Goal: Browse casually

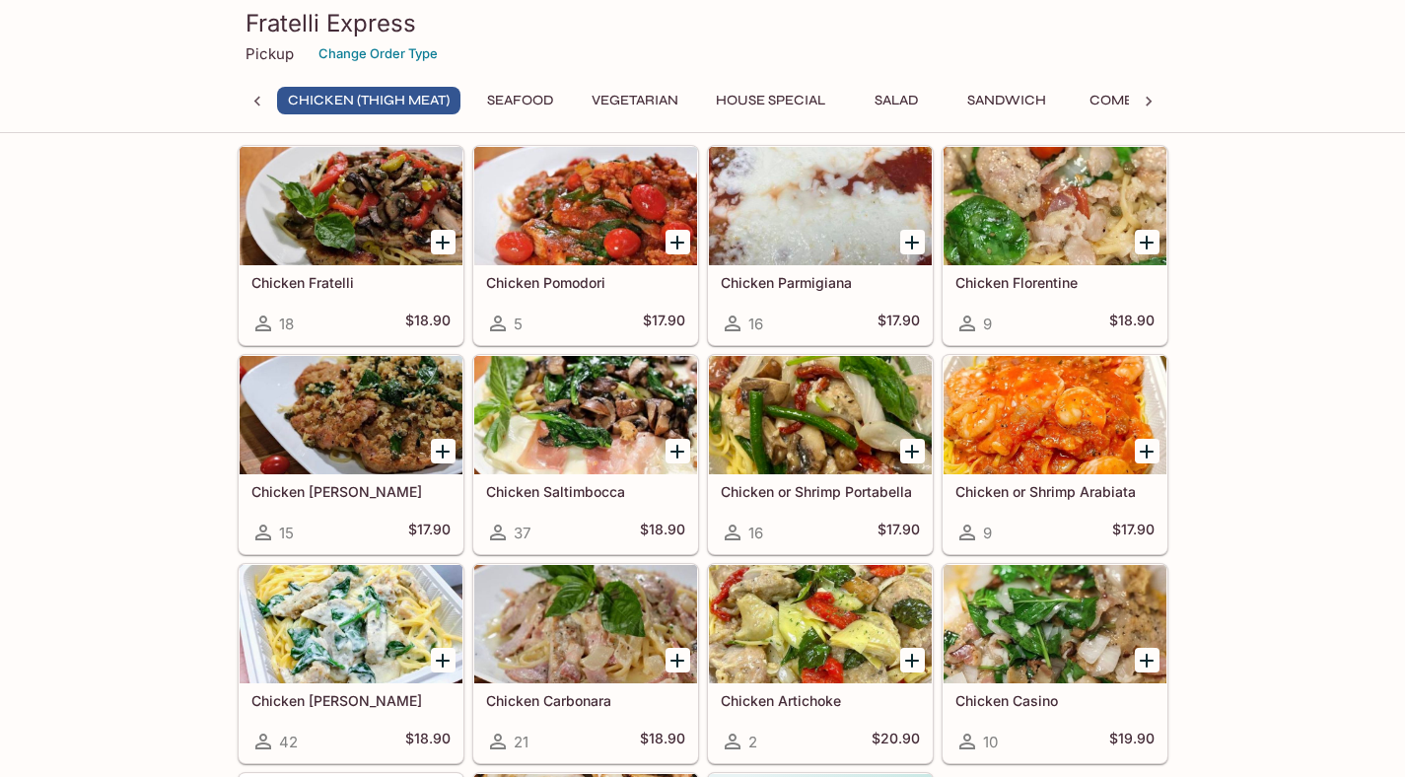
scroll to position [63, 0]
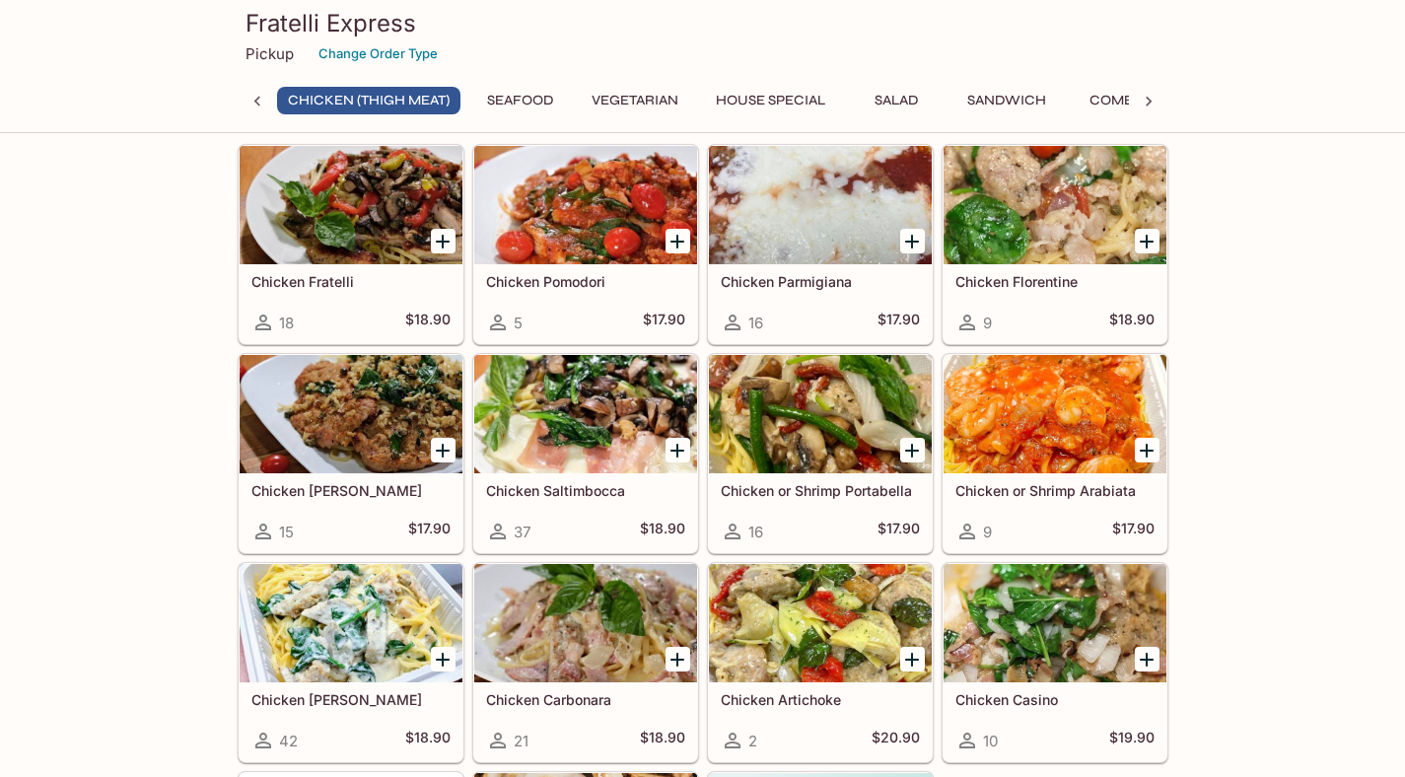
click at [886, 235] on div at bounding box center [820, 205] width 223 height 118
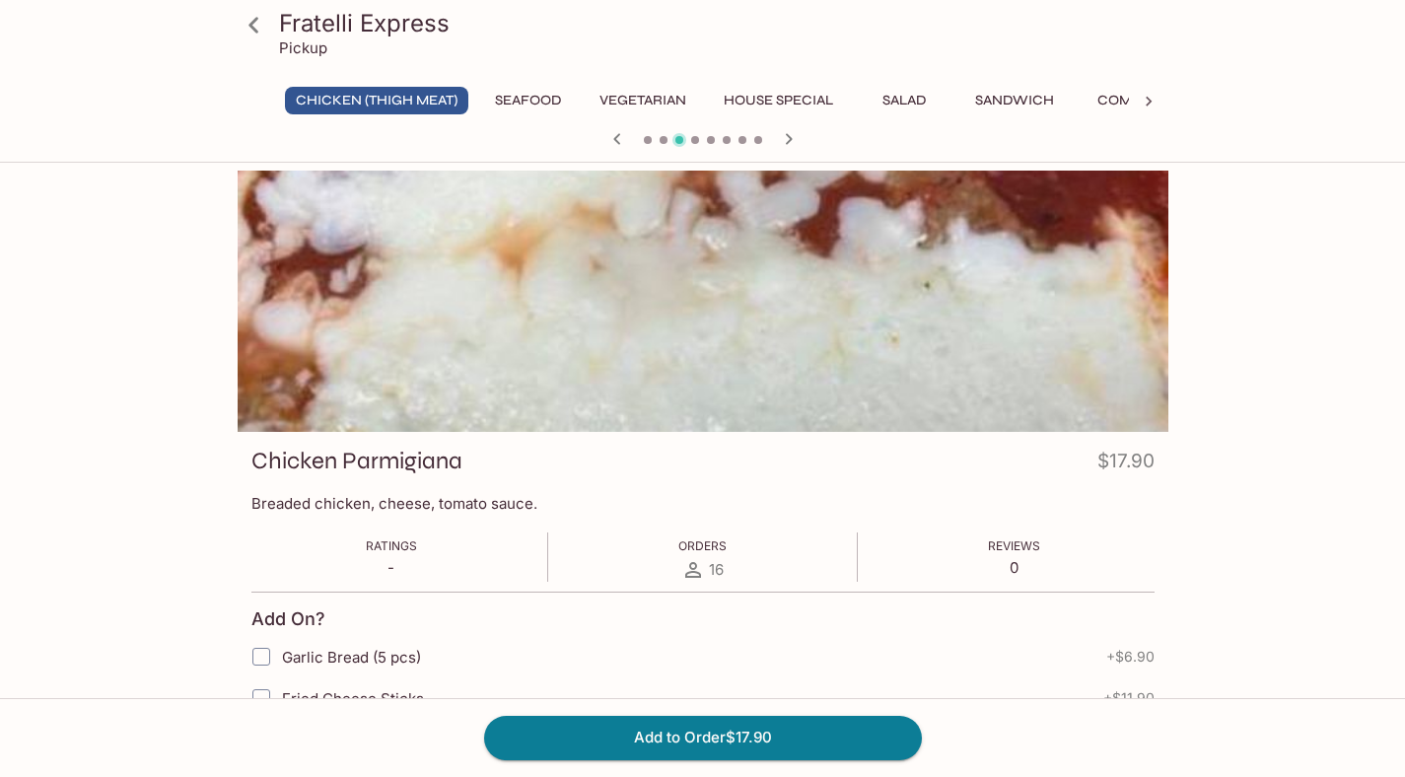
click at [259, 24] on icon at bounding box center [254, 25] width 35 height 35
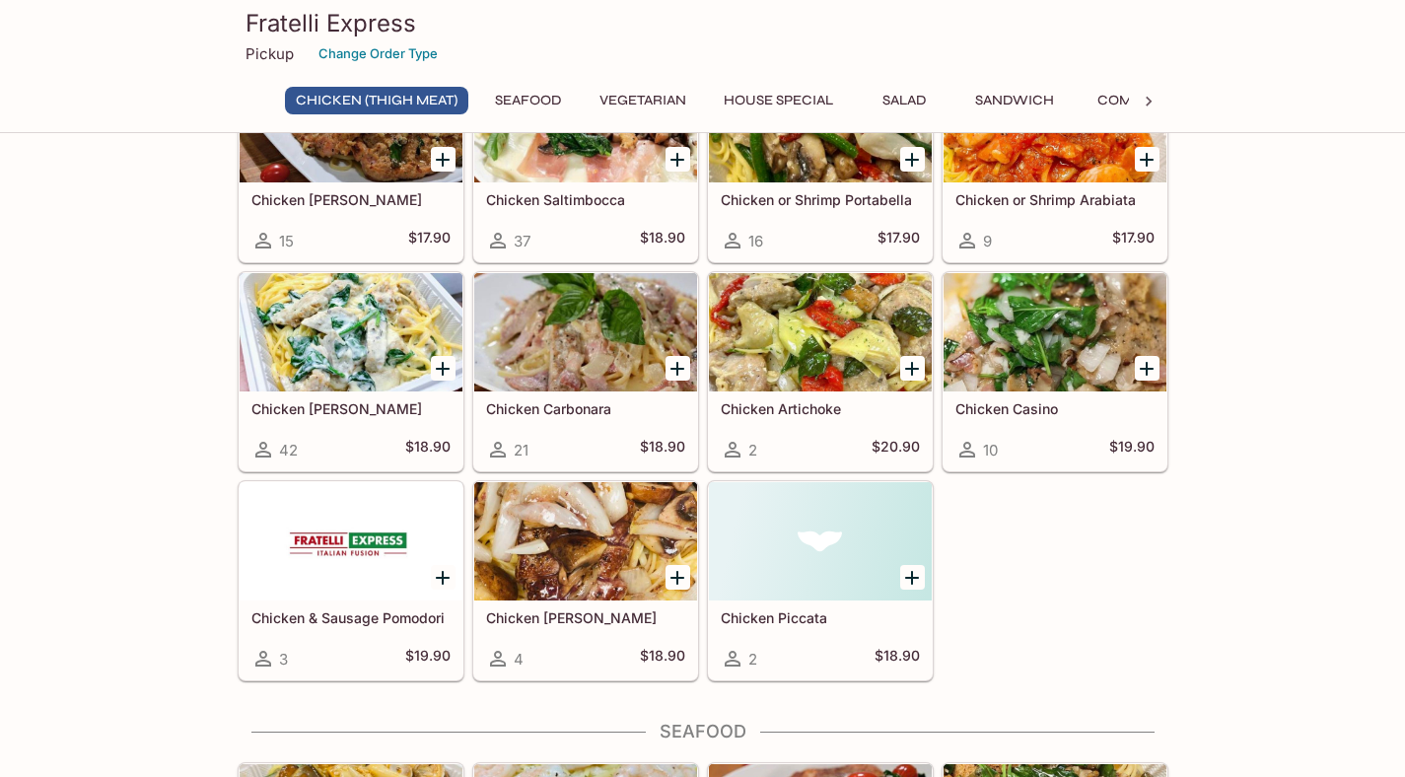
scroll to position [401, 0]
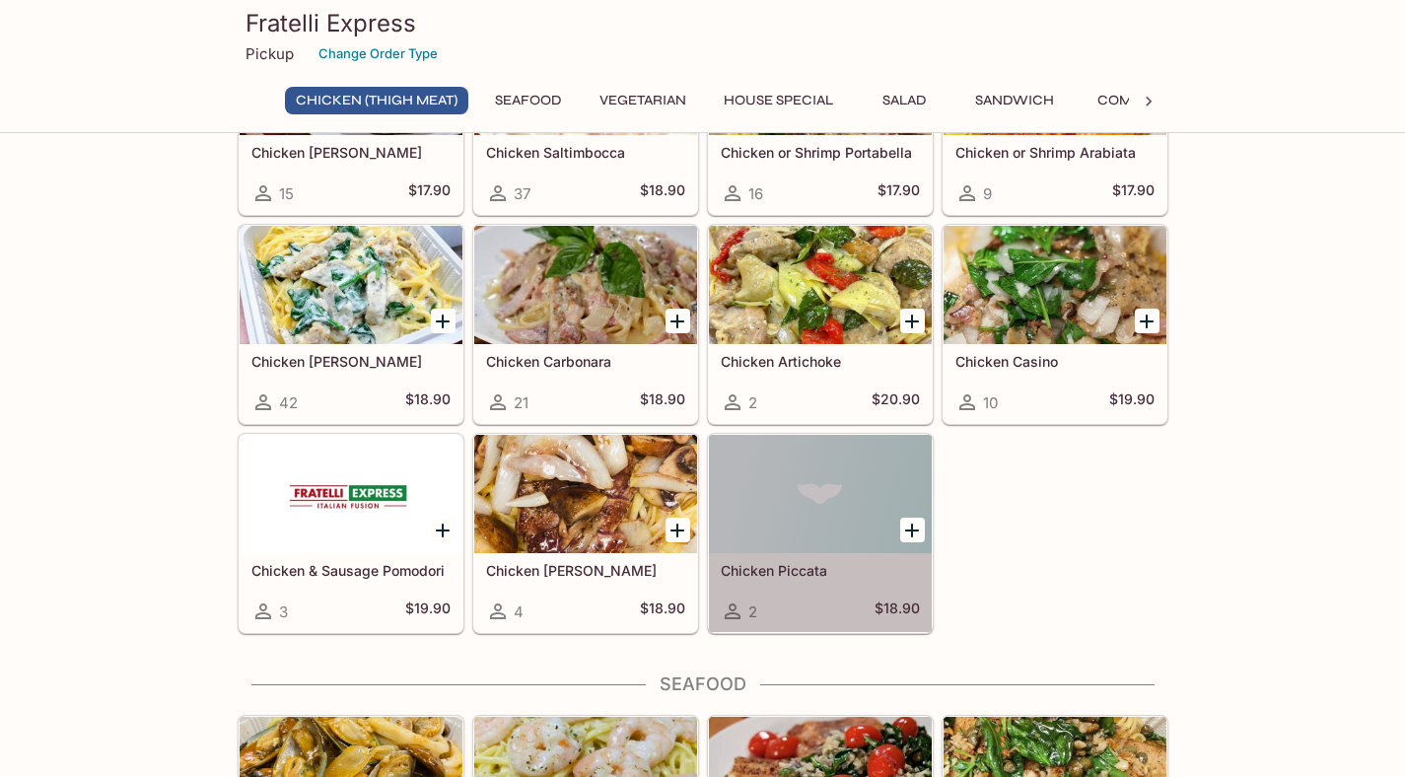
click at [799, 497] on div at bounding box center [820, 494] width 223 height 118
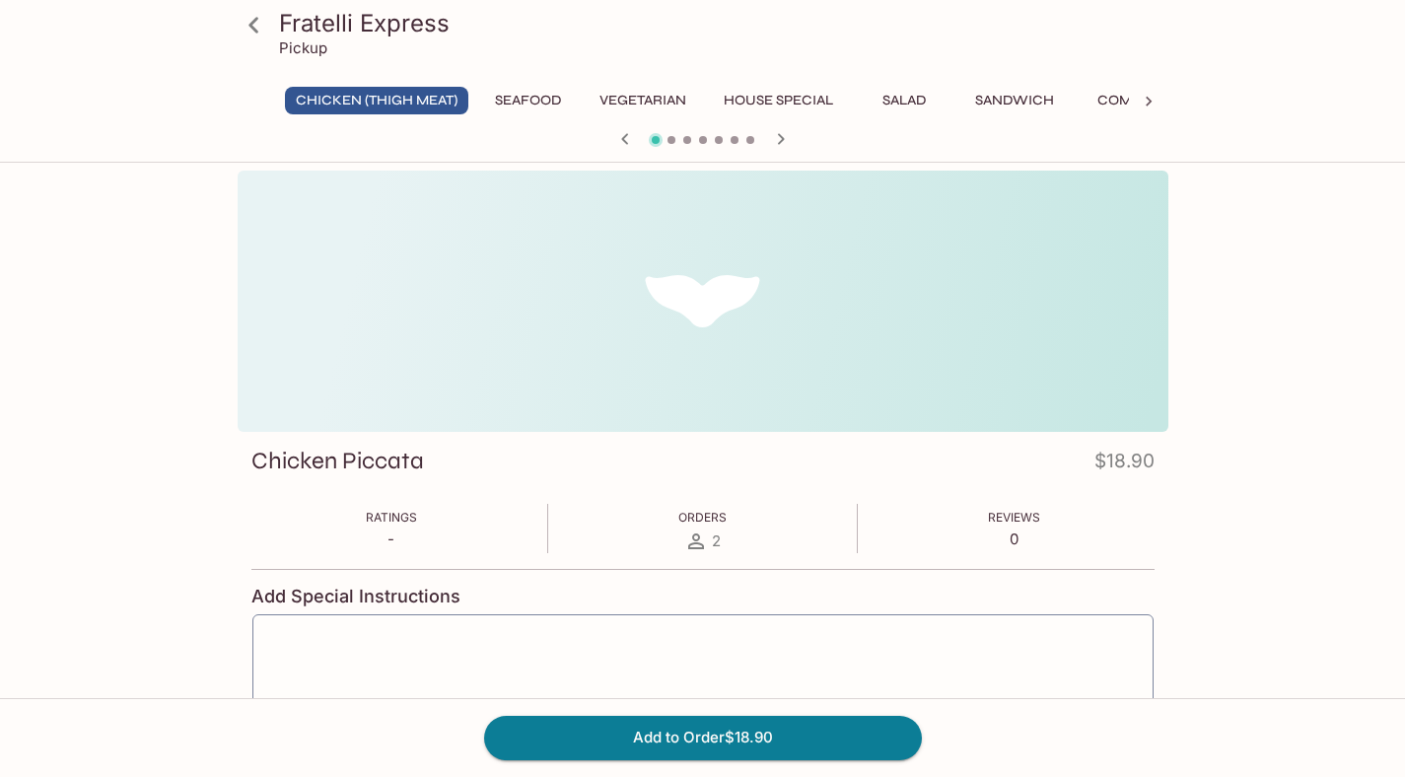
click at [248, 22] on icon at bounding box center [254, 25] width 35 height 35
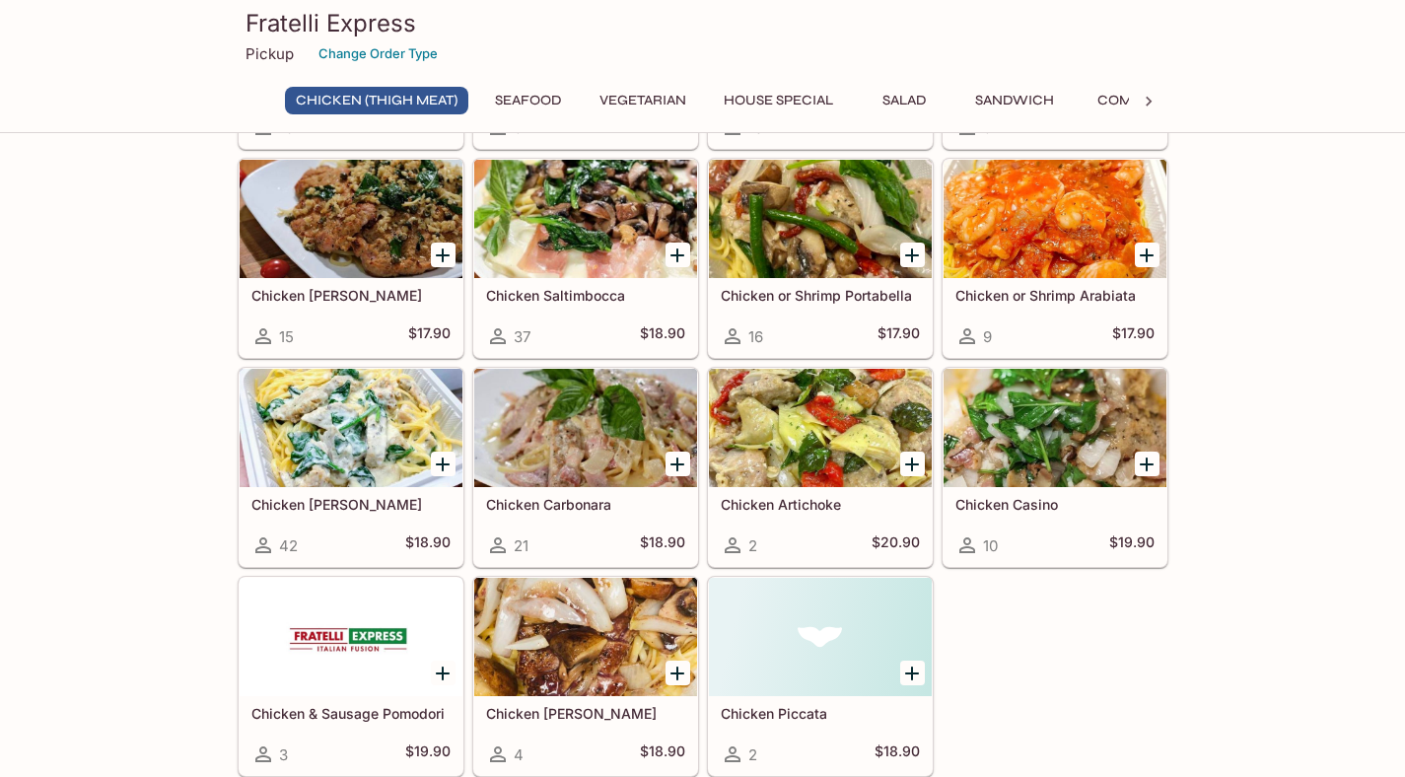
scroll to position [296, 0]
